Goal: Task Accomplishment & Management: Complete application form

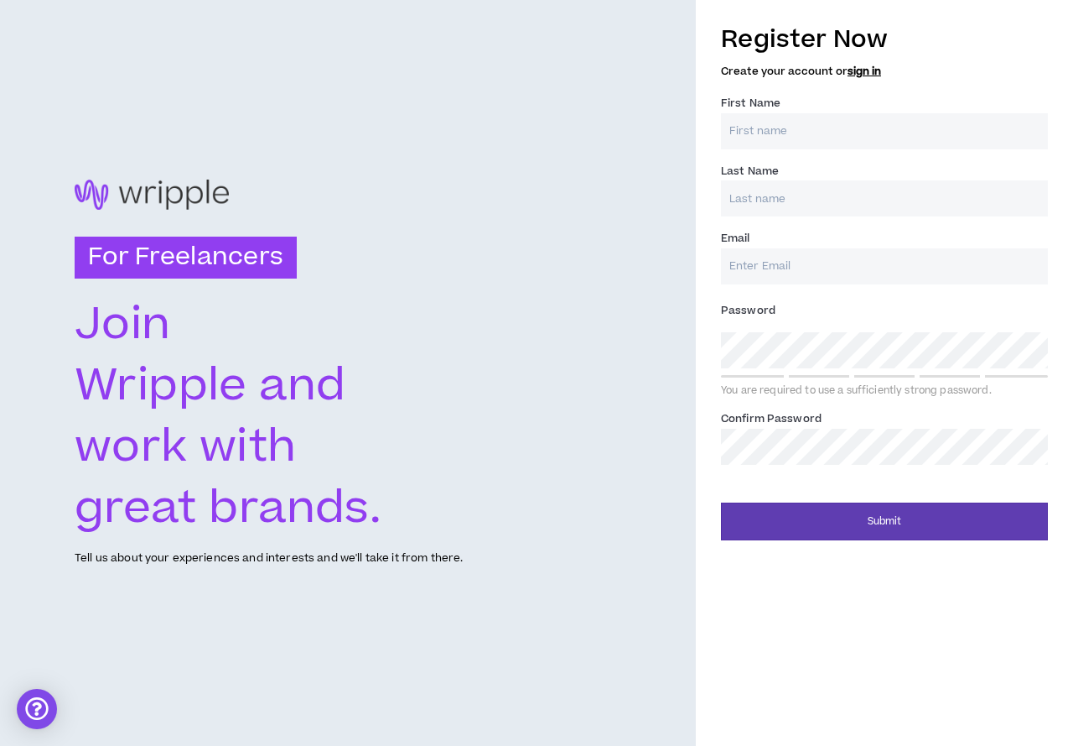
click at [858, 122] on input "First Name *" at bounding box center [884, 131] width 327 height 36
type input "Maxim"
click at [780, 198] on input "Last Name *" at bounding box center [884, 198] width 327 height 36
type input "Golovin"
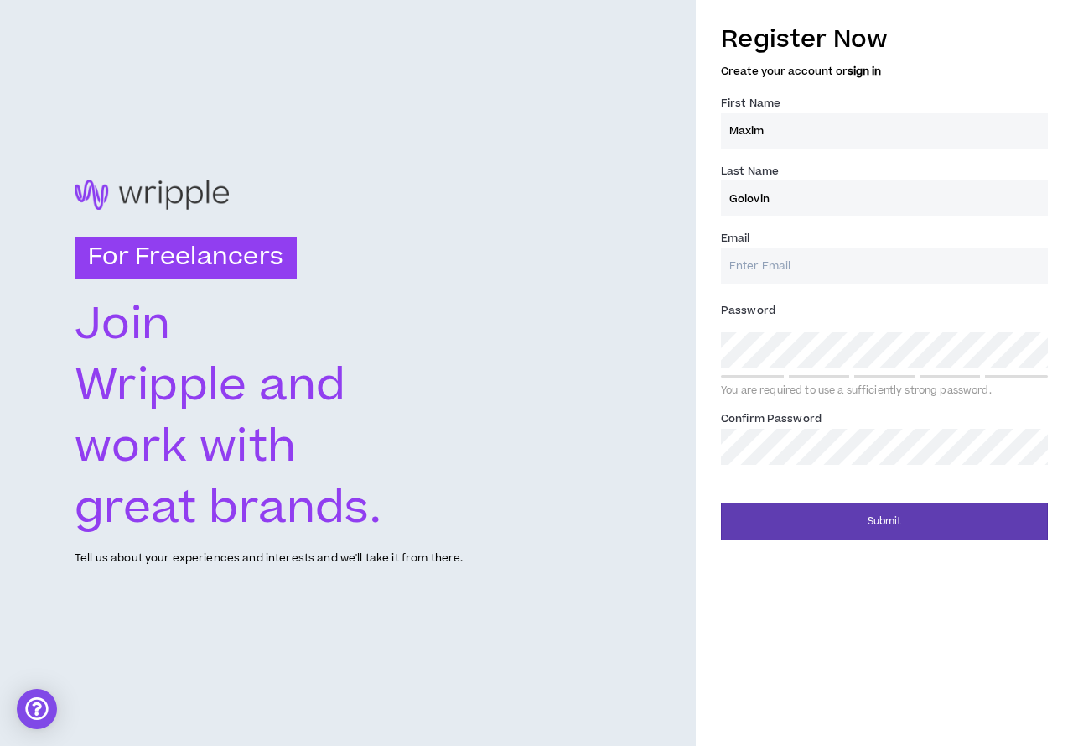
click at [810, 263] on input "Email *" at bounding box center [884, 266] width 327 height 36
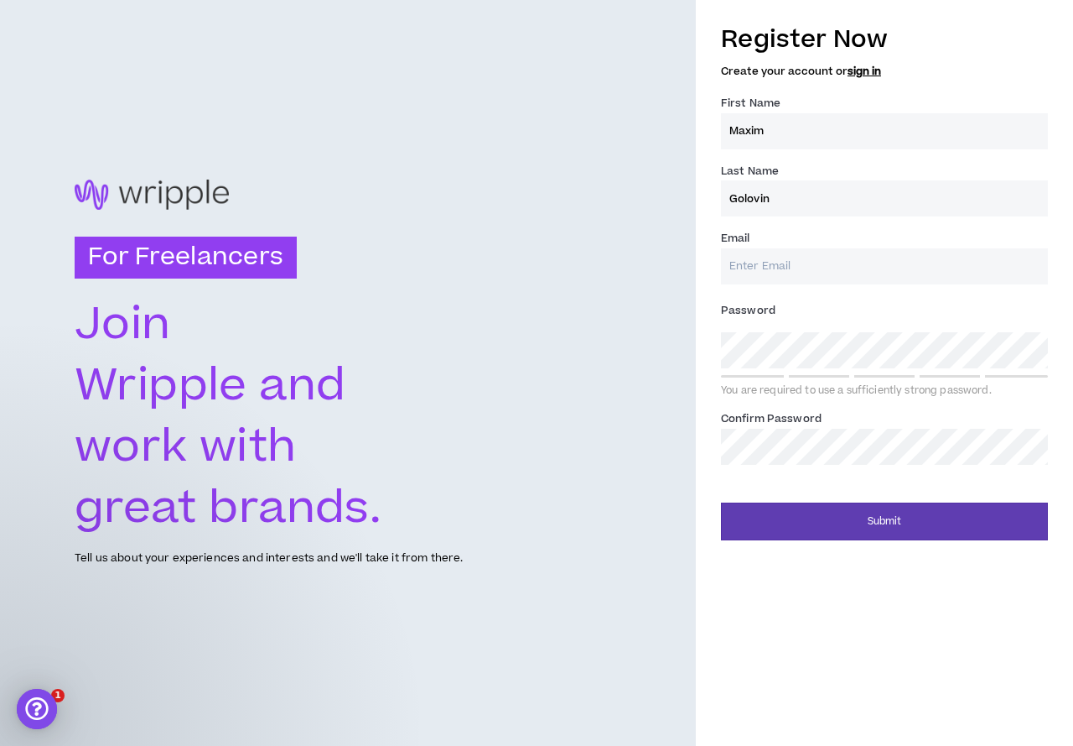
type input "[EMAIL_ADDRESS][DOMAIN_NAME]"
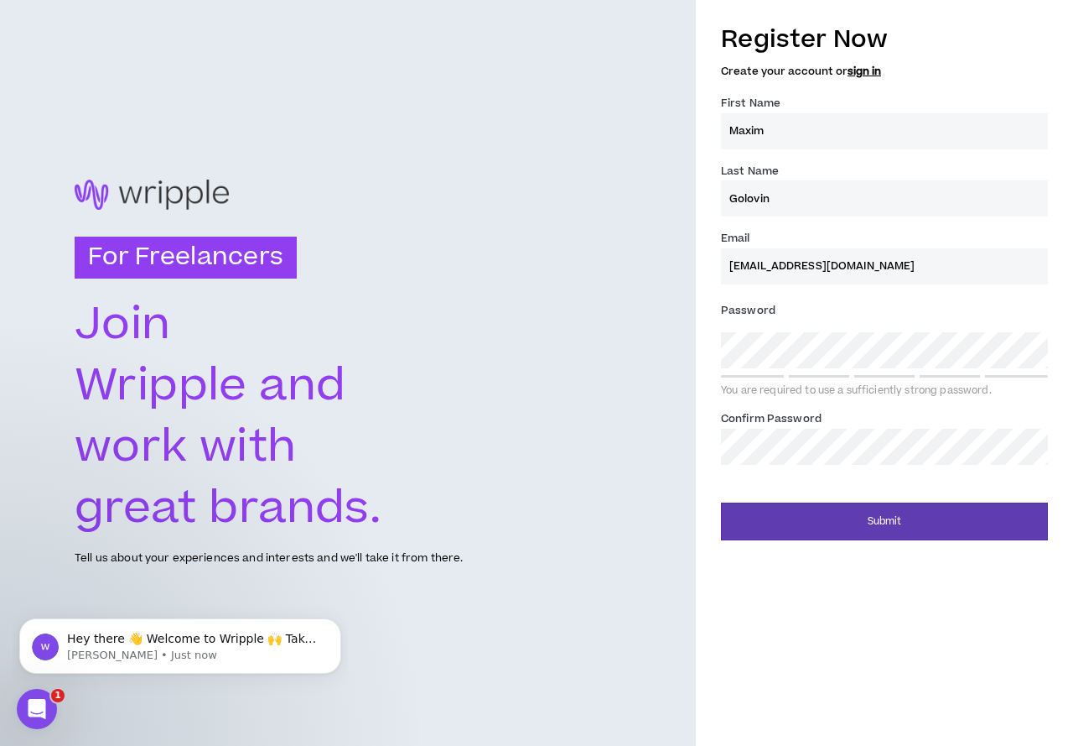
click at [772, 327] on div "Password * You are required to use a sufficiently strong password." at bounding box center [884, 347] width 327 height 101
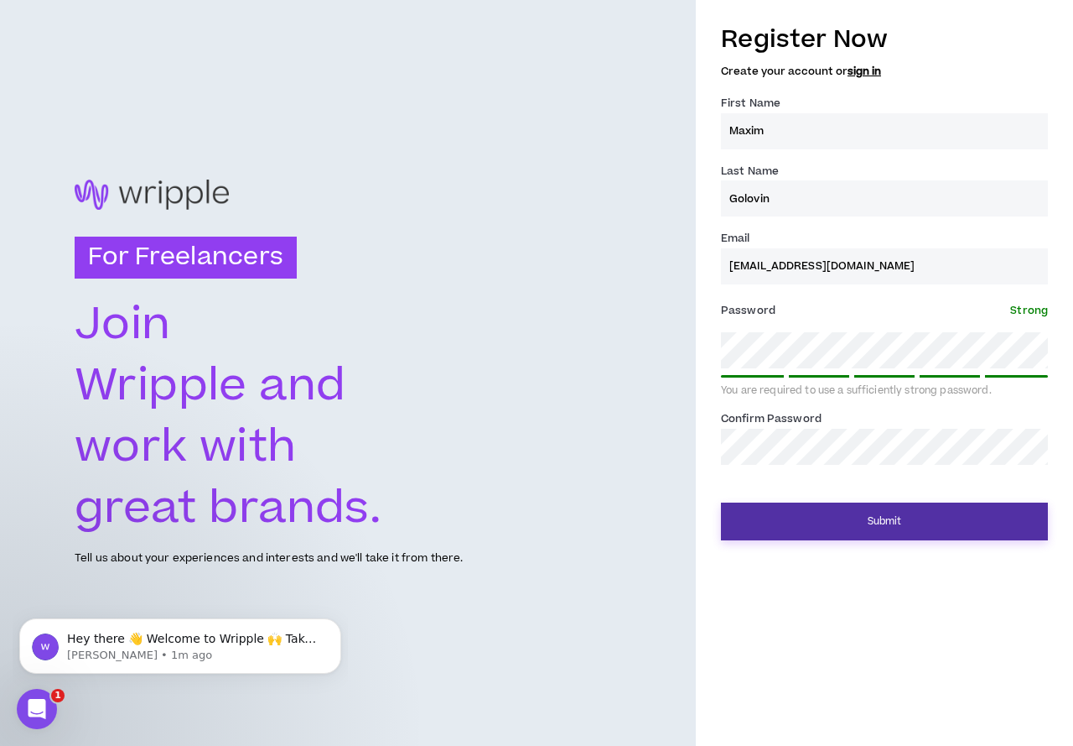
click at [892, 517] on button "Submit" at bounding box center [884, 521] width 327 height 38
click at [777, 522] on button "Submit" at bounding box center [884, 521] width 327 height 38
